Goal: Information Seeking & Learning: Learn about a topic

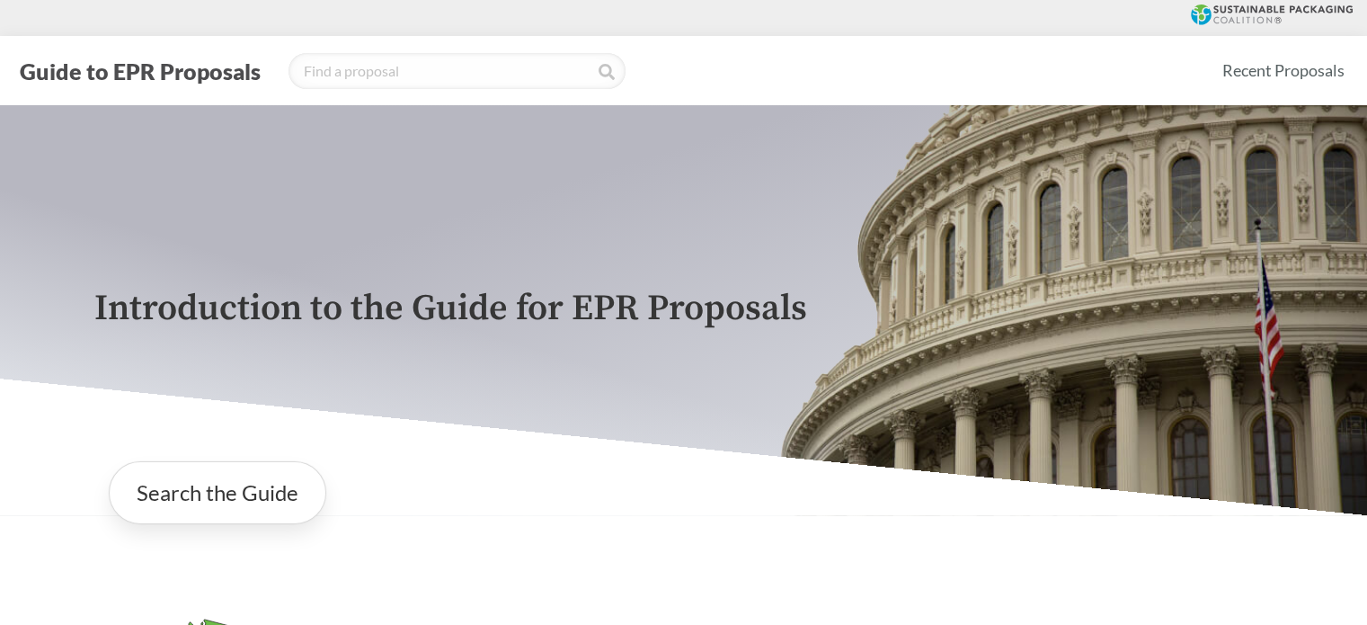
scroll to position [360, 0]
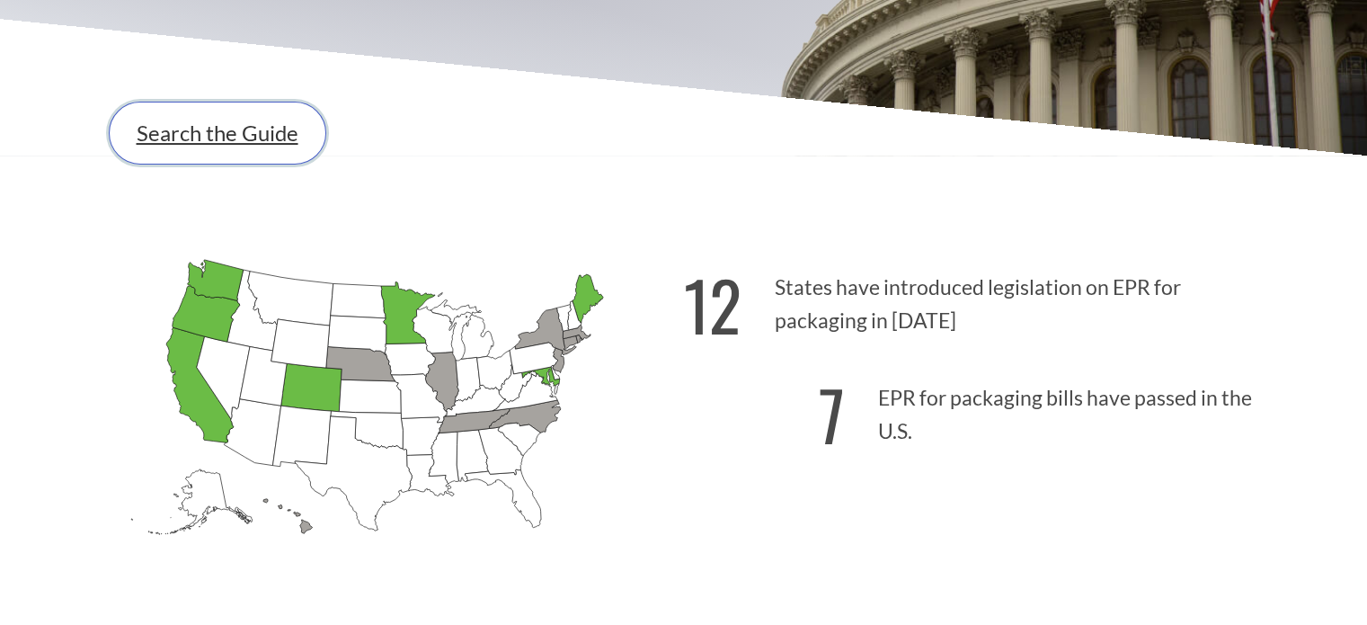
click at [216, 145] on link "Search the Guide" at bounding box center [218, 133] width 218 height 63
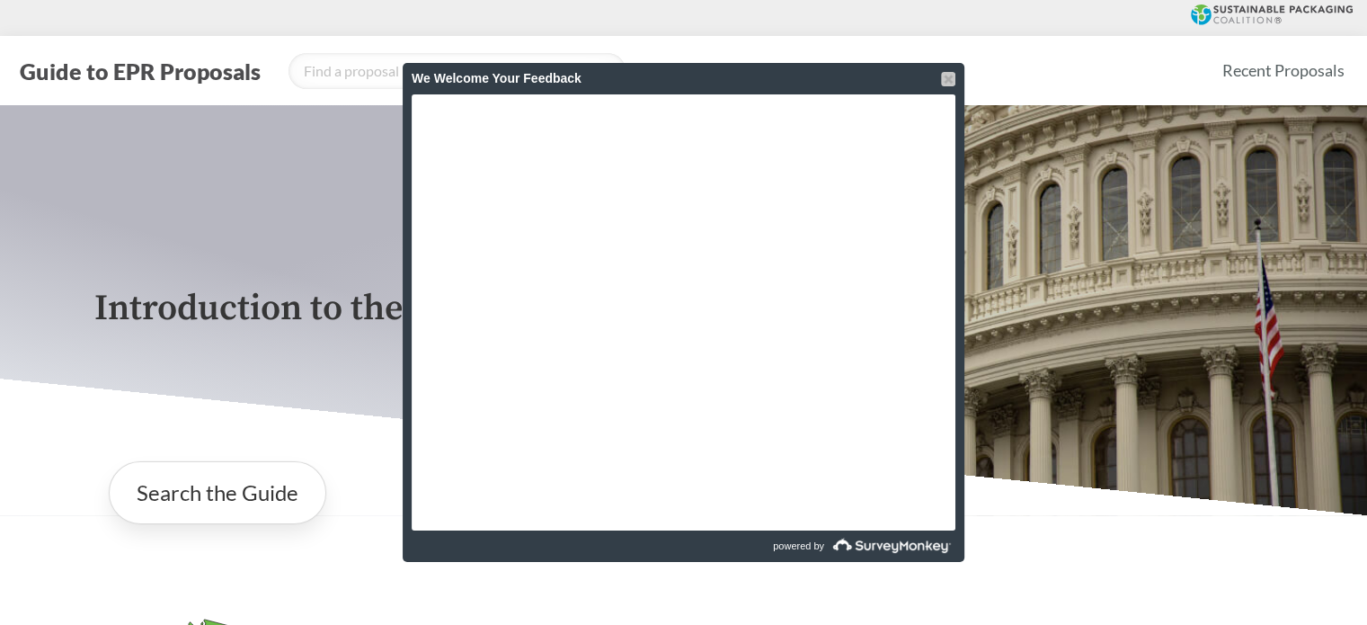
click at [949, 80] on div at bounding box center [948, 79] width 14 height 14
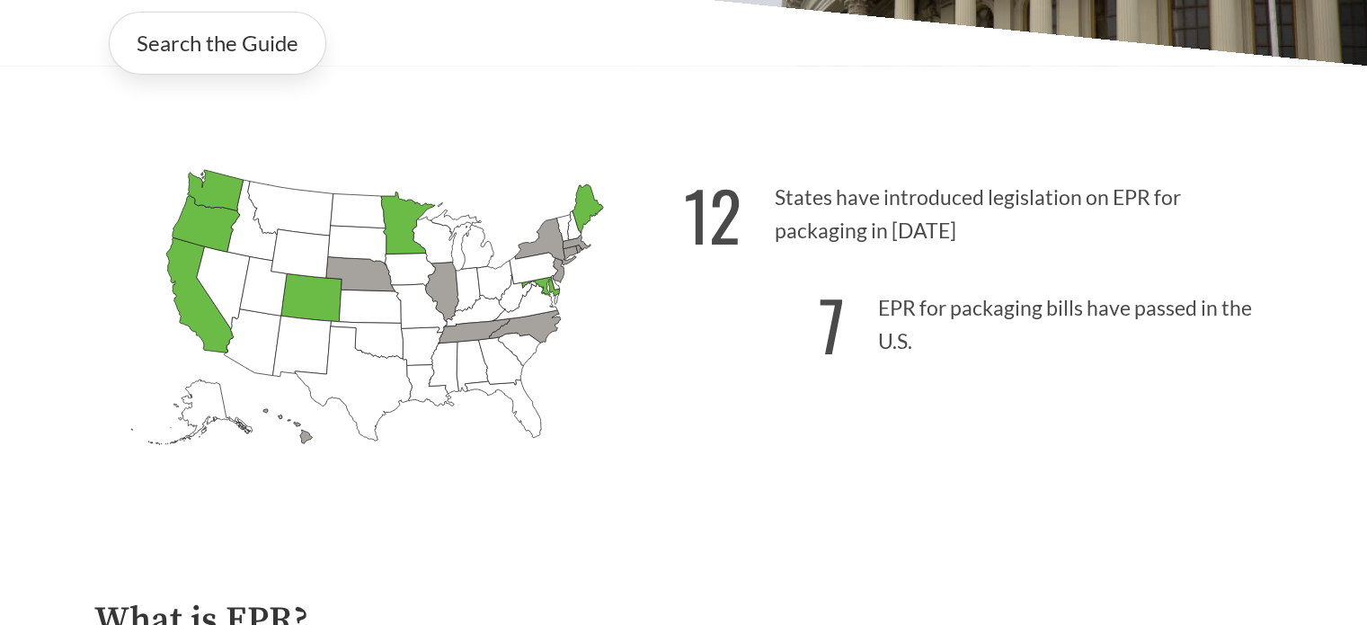
scroll to position [809, 0]
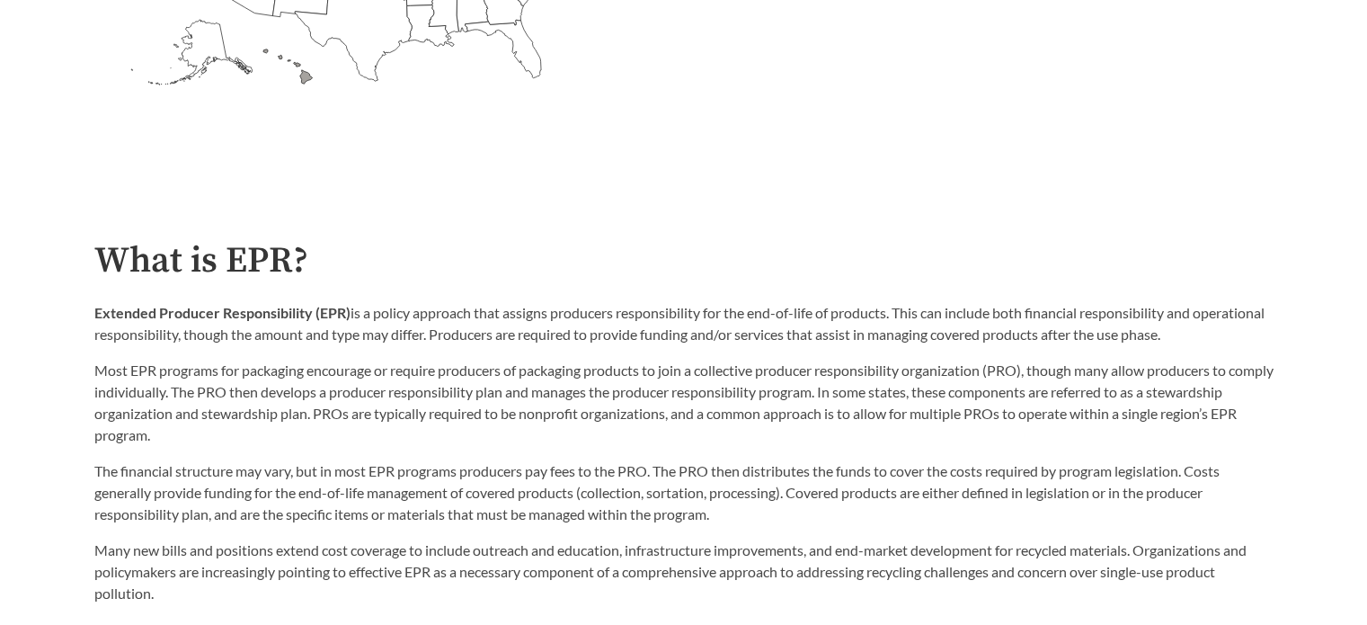
click at [195, 513] on p "The financial structure may vary, but in most EPR programs producers pay fees t…" at bounding box center [683, 492] width 1179 height 65
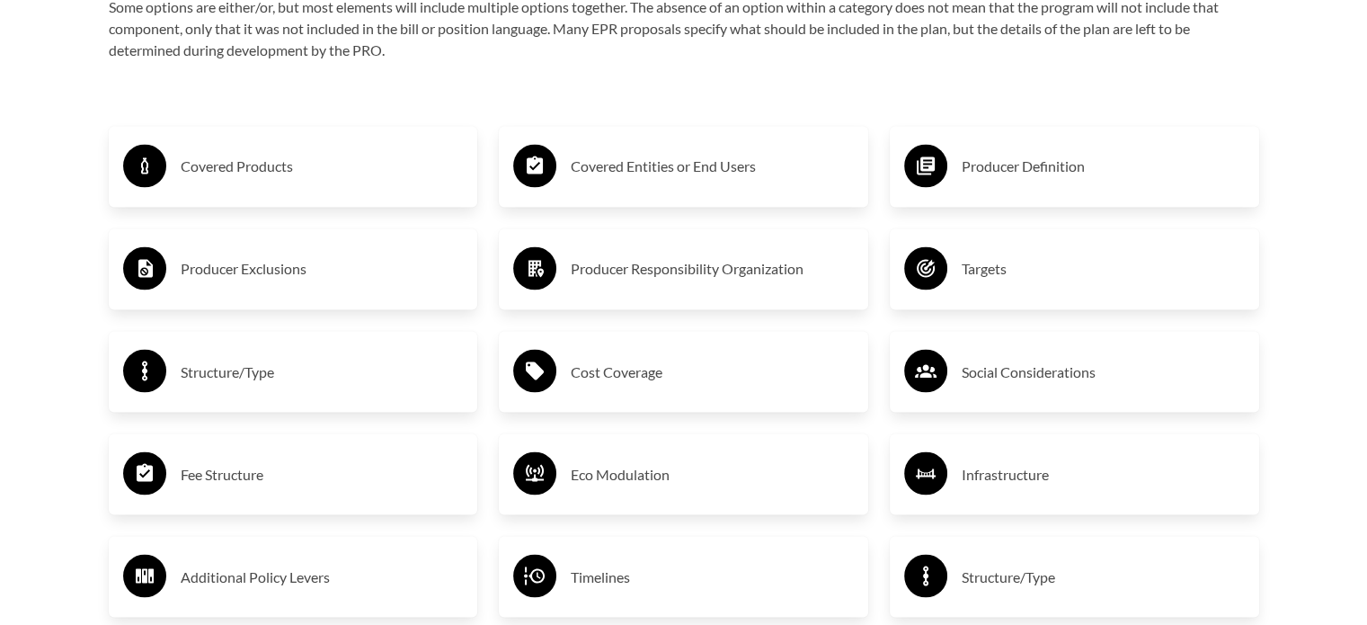
scroll to position [3236, 0]
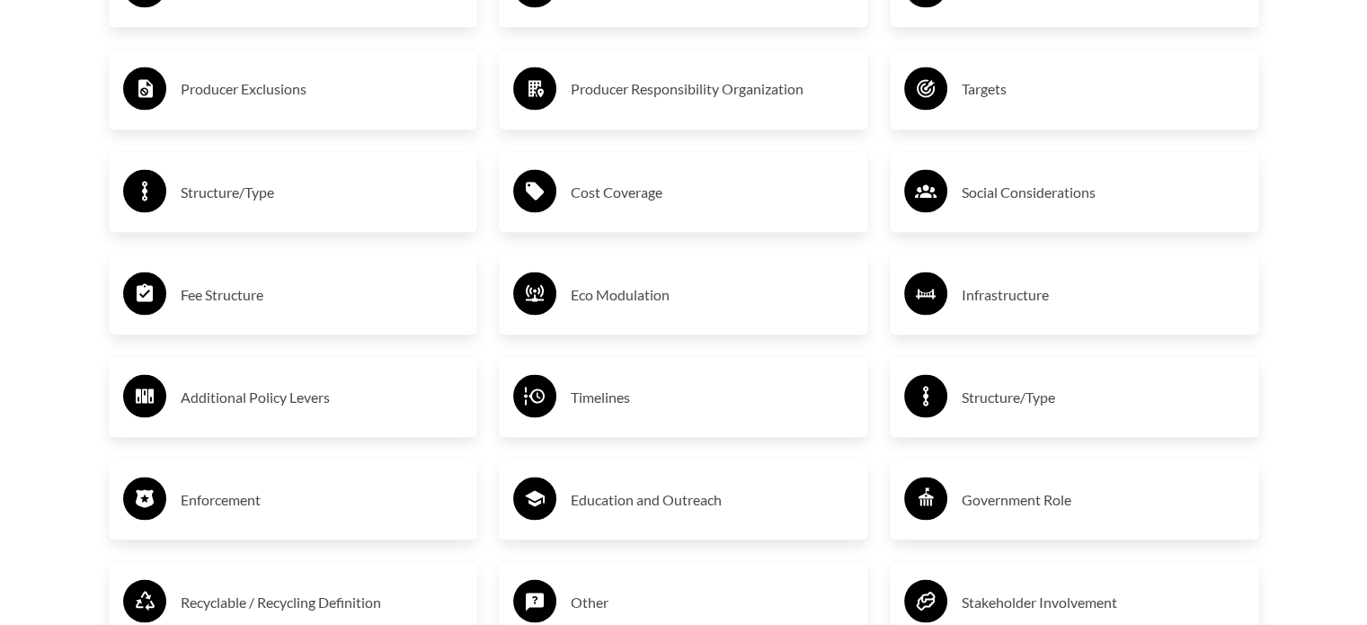
drag, startPoint x: 554, startPoint y: 396, endPoint x: 674, endPoint y: 429, distance: 125.0
click at [674, 429] on div "Timelines" at bounding box center [683, 396] width 369 height 81
click at [635, 408] on h3 "Timelines" at bounding box center [712, 396] width 283 height 29
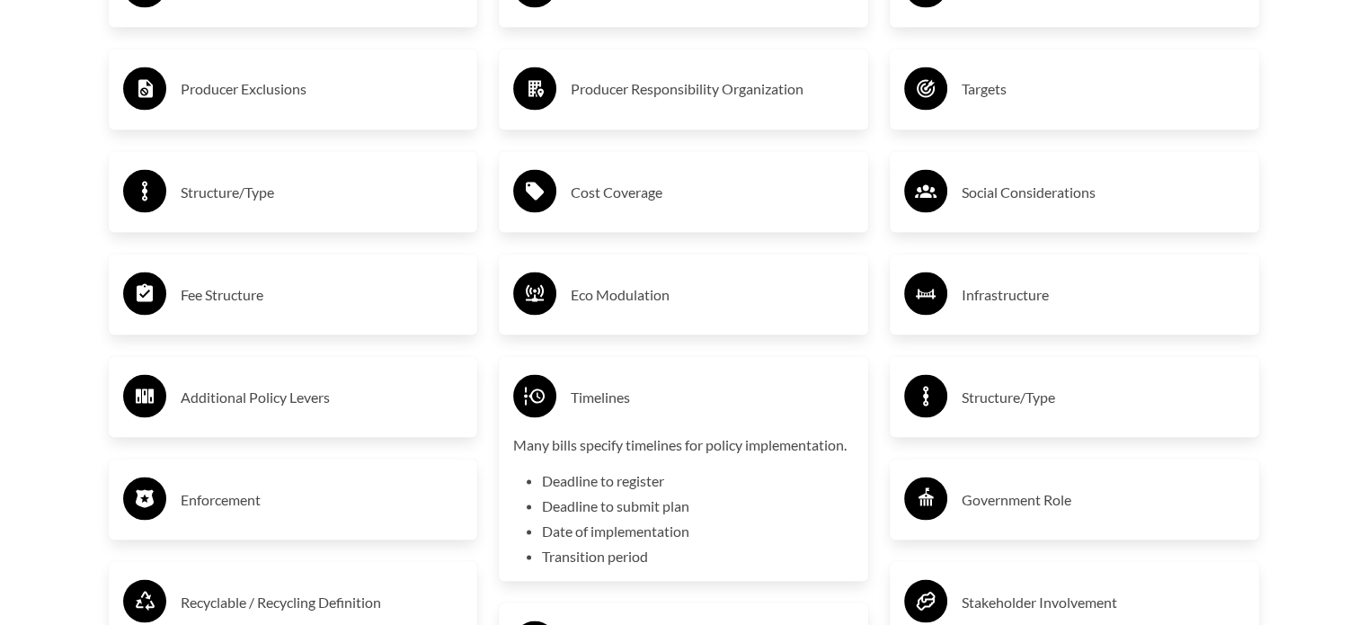
click at [237, 287] on h3 "Fee Structure" at bounding box center [322, 294] width 283 height 29
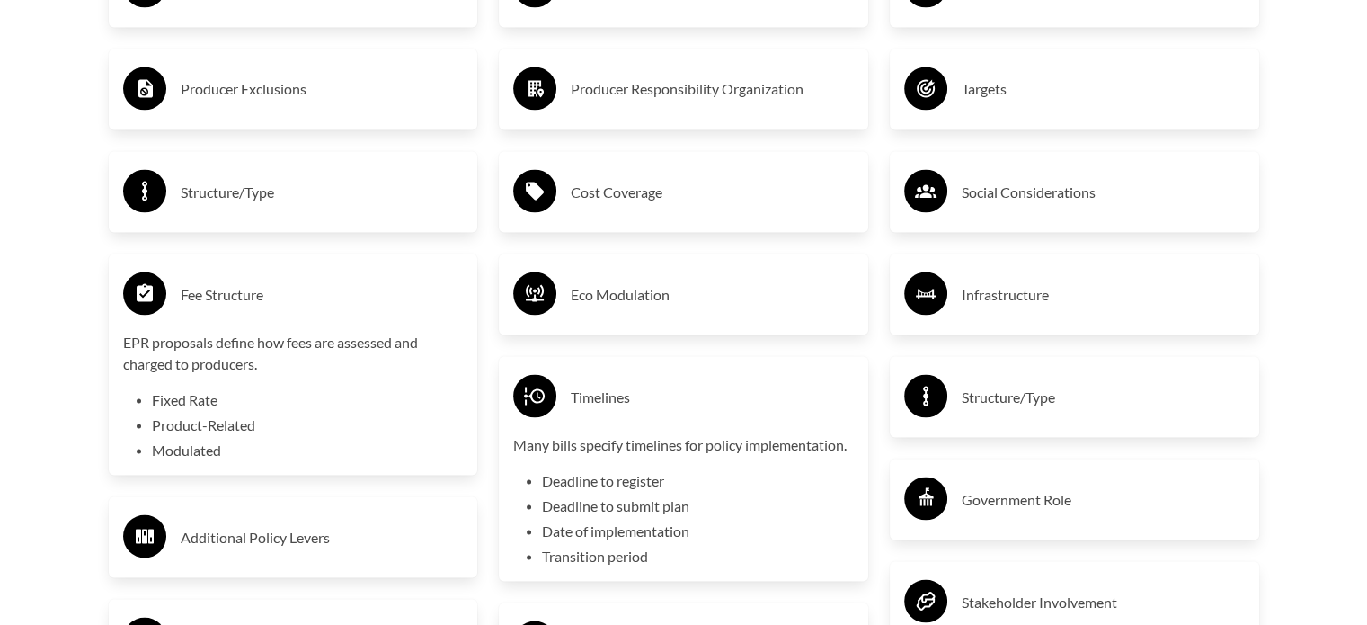
scroll to position [3056, 0]
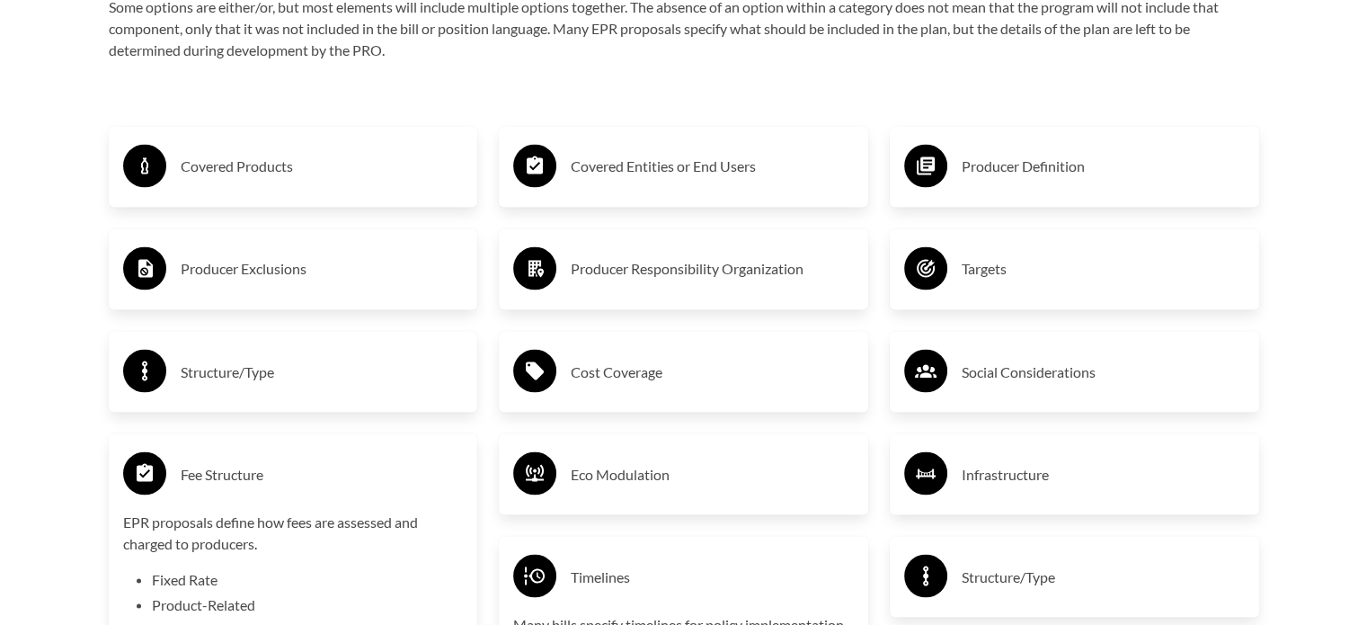
click at [244, 171] on h3 "Covered Products" at bounding box center [322, 166] width 283 height 29
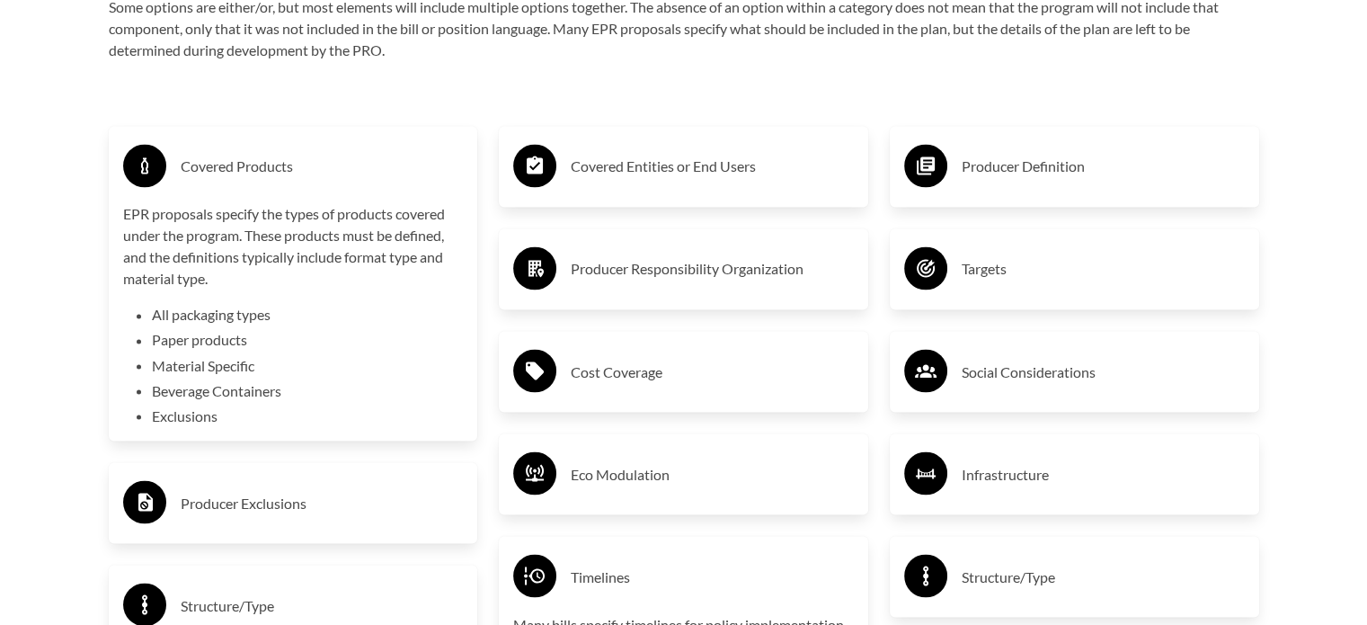
click at [733, 172] on h3 "Covered Entities or End Users" at bounding box center [712, 166] width 283 height 29
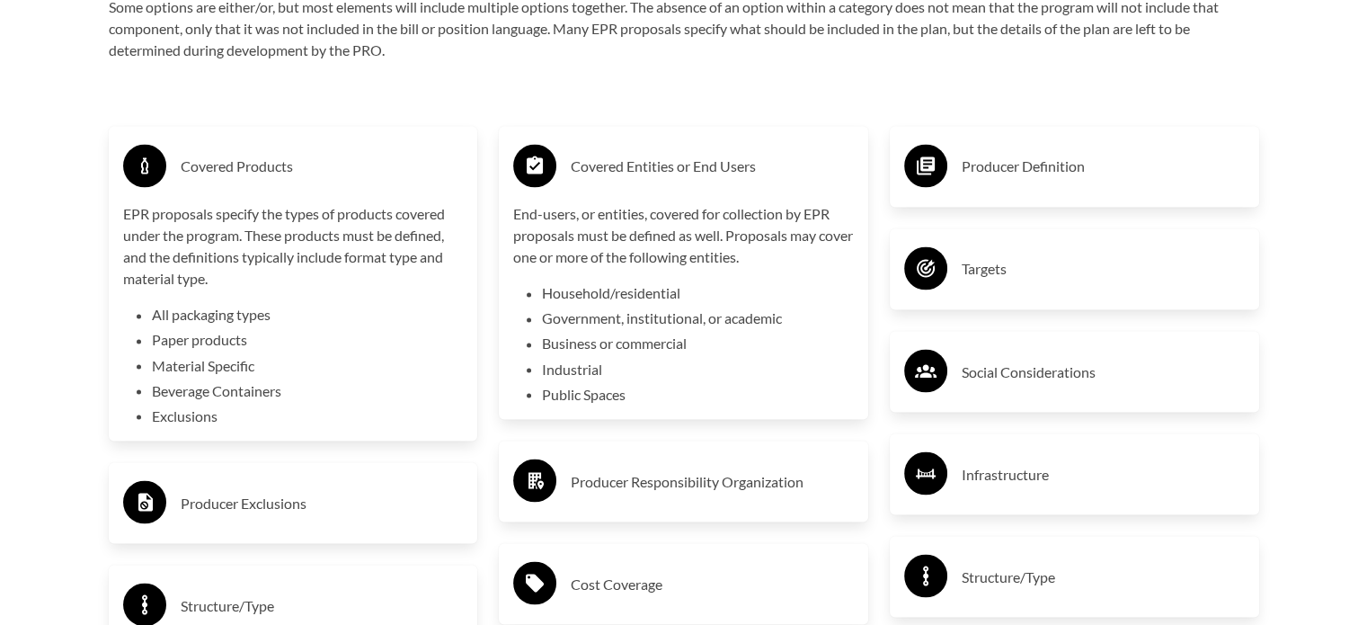
click at [1109, 173] on h3 "Producer Definition" at bounding box center [1103, 166] width 283 height 29
